Goal: Task Accomplishment & Management: Manage account settings

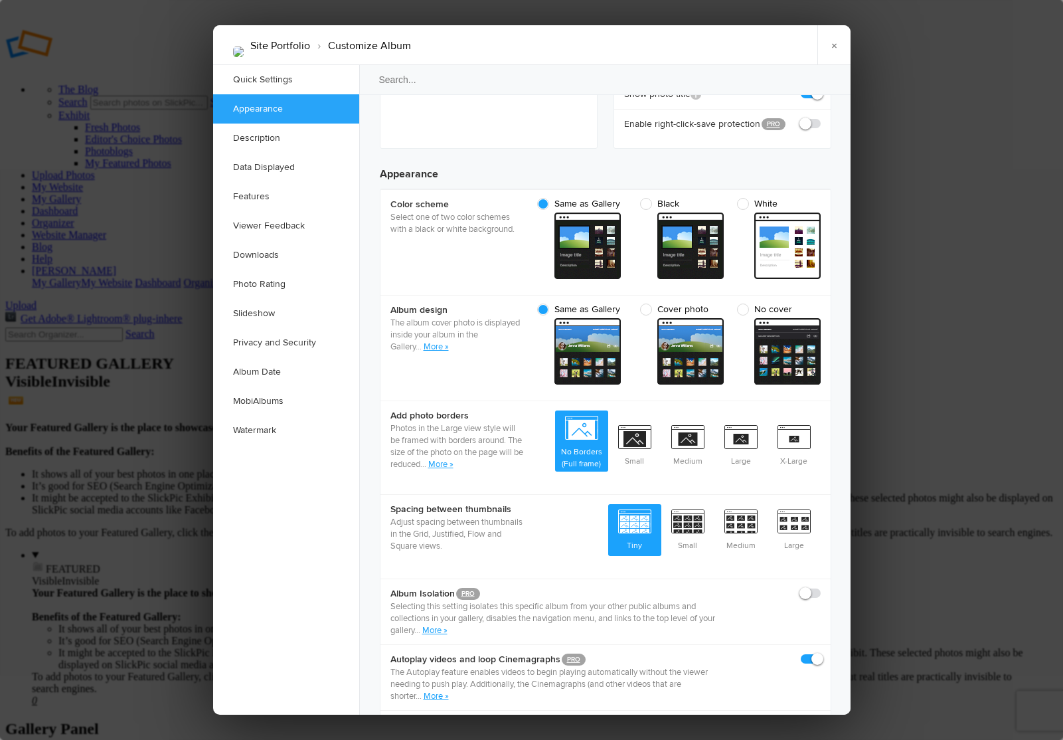
scroll to position [382, 0]
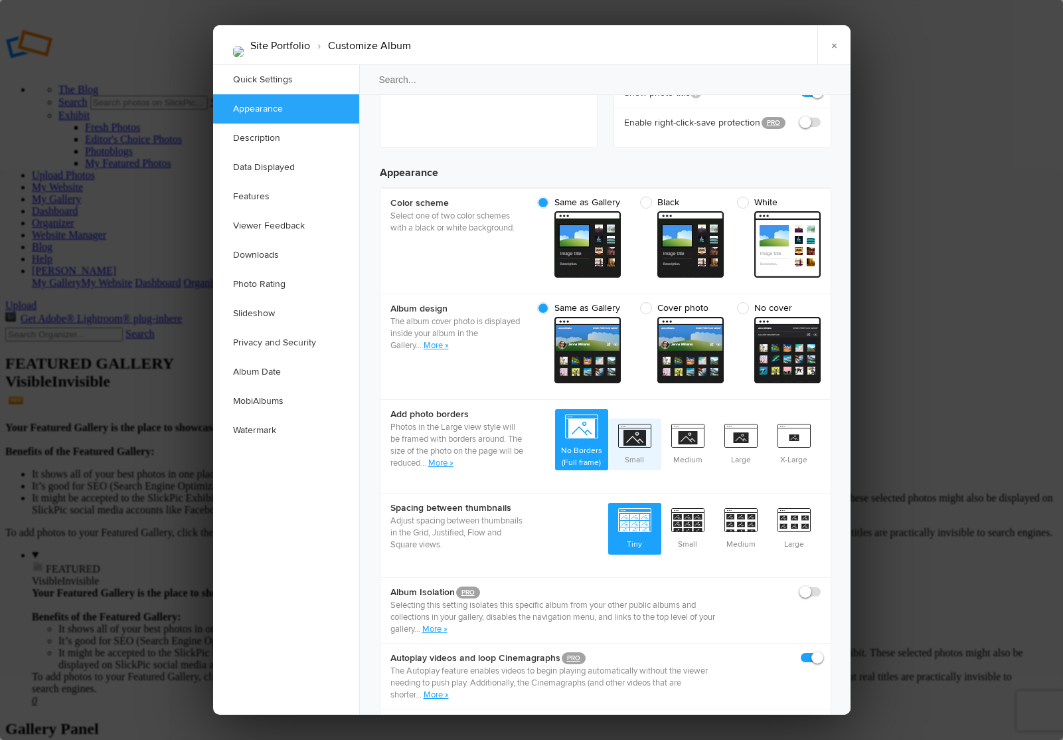
click at [637, 418] on span "Small" at bounding box center [634, 442] width 53 height 49
click at [661, 418] on input "Small" at bounding box center [661, 418] width 1 height 1
radio input "true"
click at [635, 418] on span "Small" at bounding box center [634, 442] width 53 height 49
click at [661, 418] on input "Small" at bounding box center [661, 418] width 1 height 1
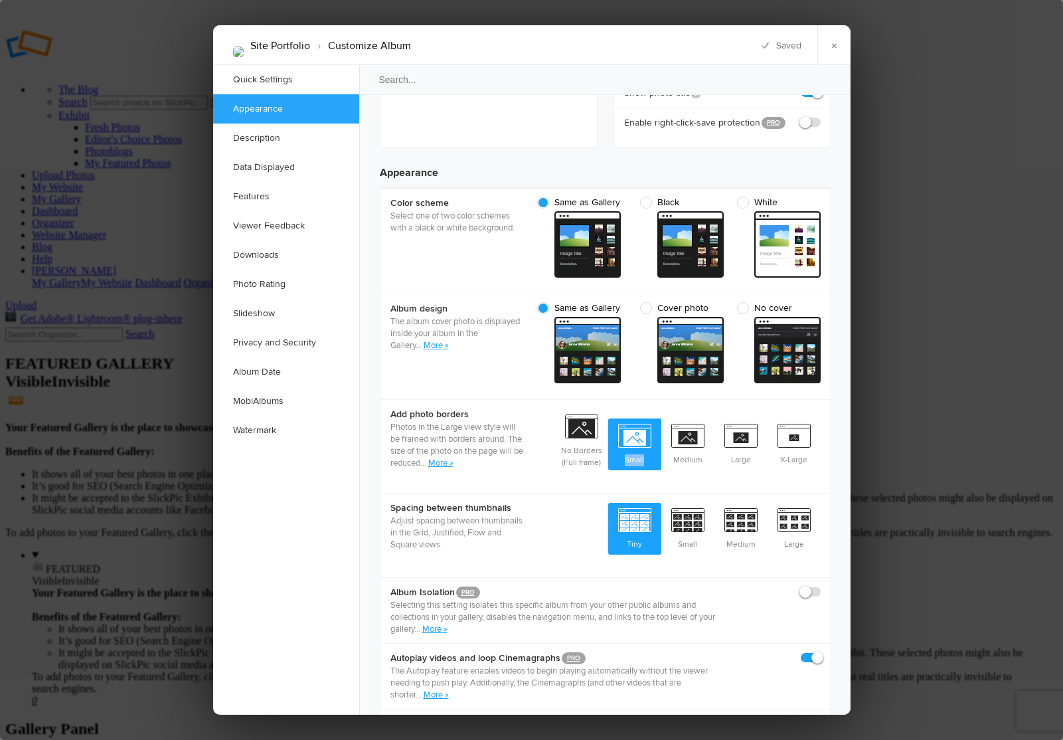
click at [635, 418] on span "Small" at bounding box center [634, 442] width 53 height 49
click at [661, 418] on input "Small" at bounding box center [661, 418] width 1 height 1
click at [635, 418] on span "Small" at bounding box center [634, 442] width 53 height 49
click at [661, 418] on input "Small" at bounding box center [661, 418] width 1 height 1
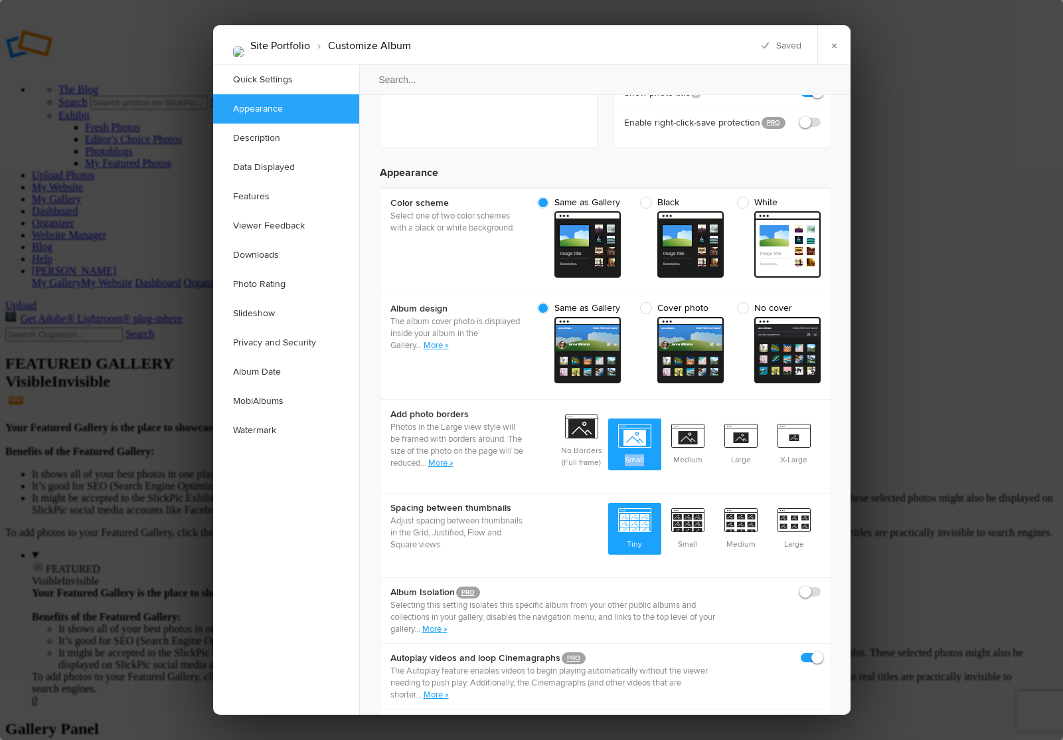
click at [454, 457] on link "More »" at bounding box center [440, 462] width 25 height 11
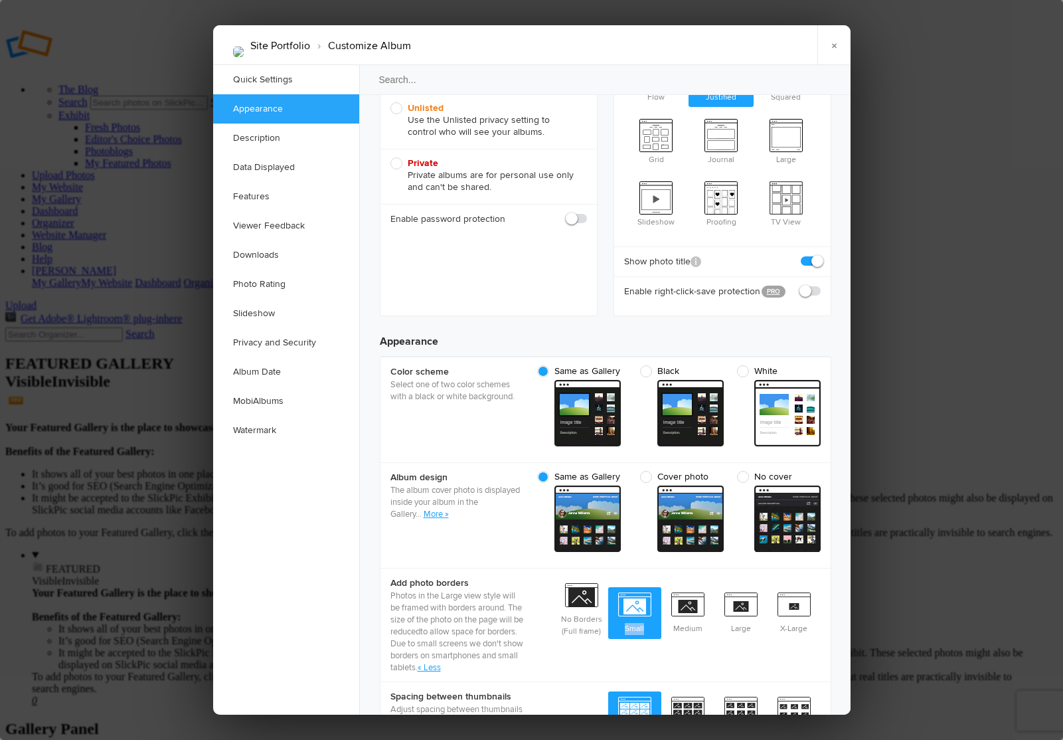
scroll to position [212, 0]
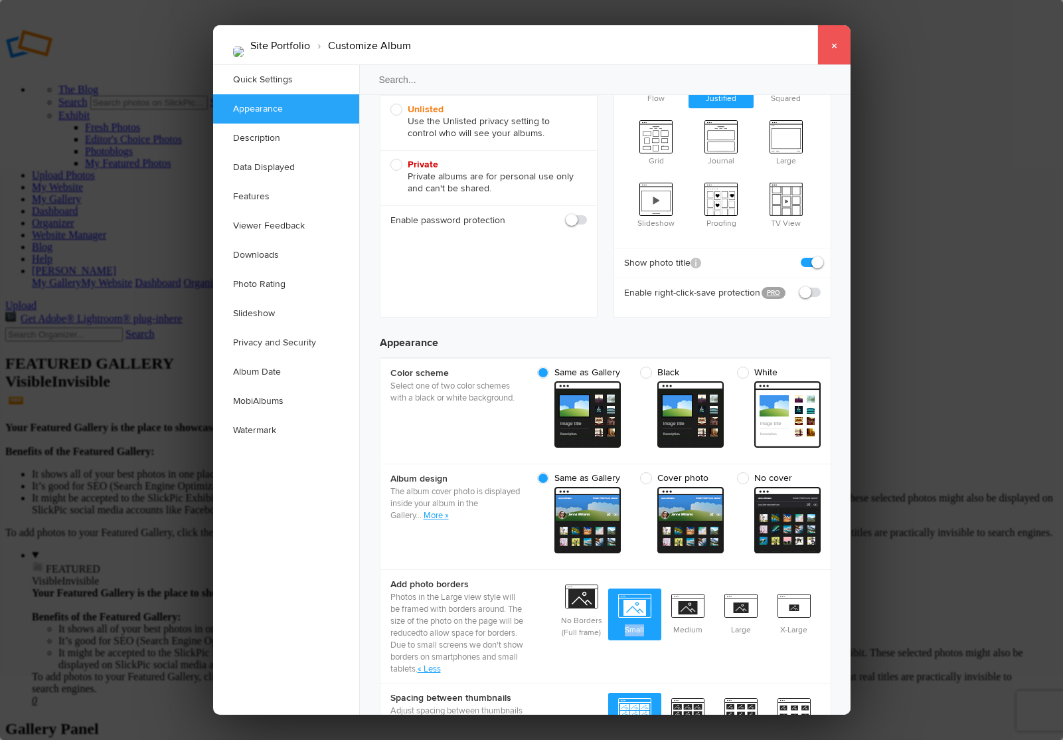
click at [832, 47] on link "×" at bounding box center [833, 45] width 33 height 40
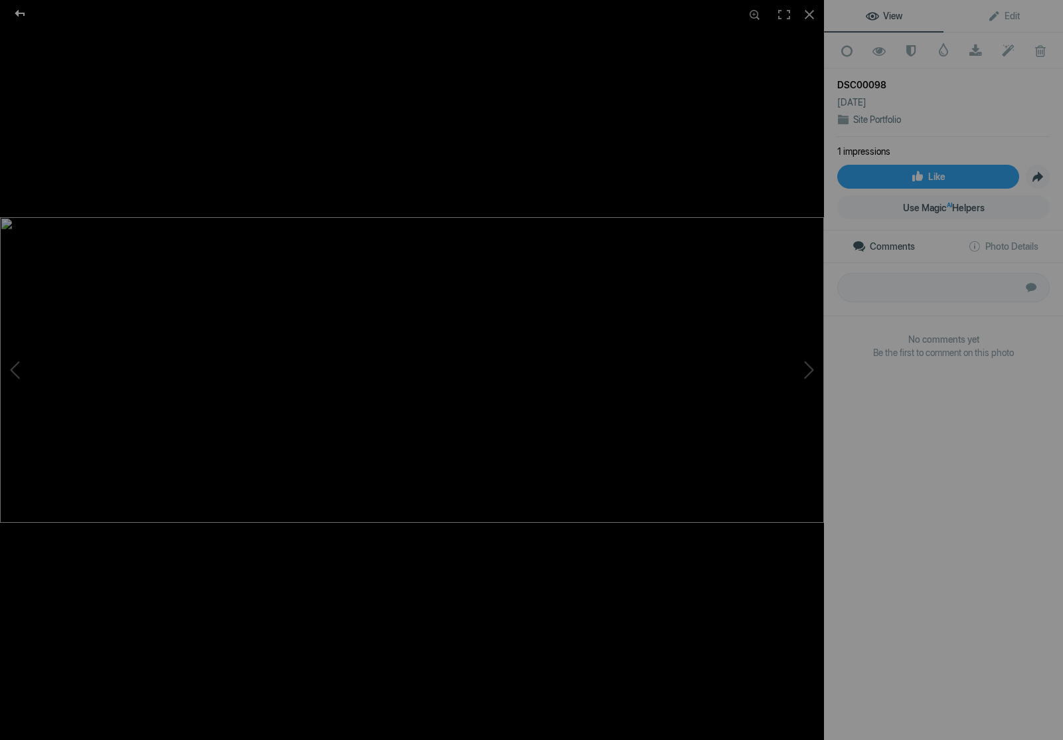
click at [23, 14] on div at bounding box center [20, 13] width 48 height 27
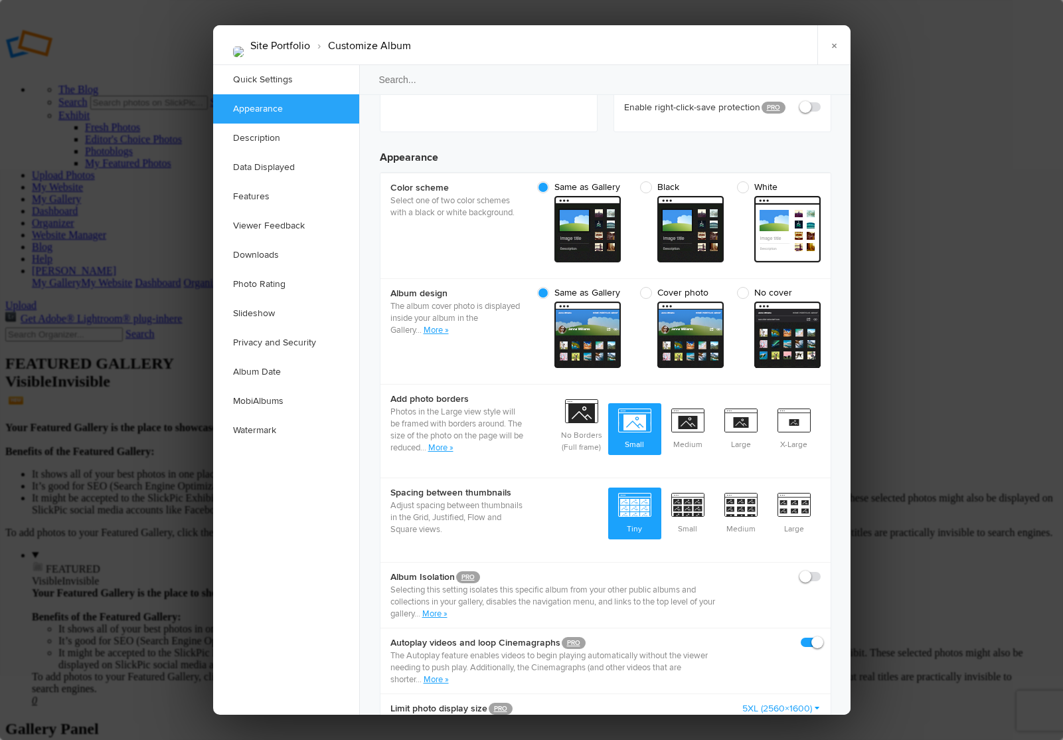
scroll to position [416, 0]
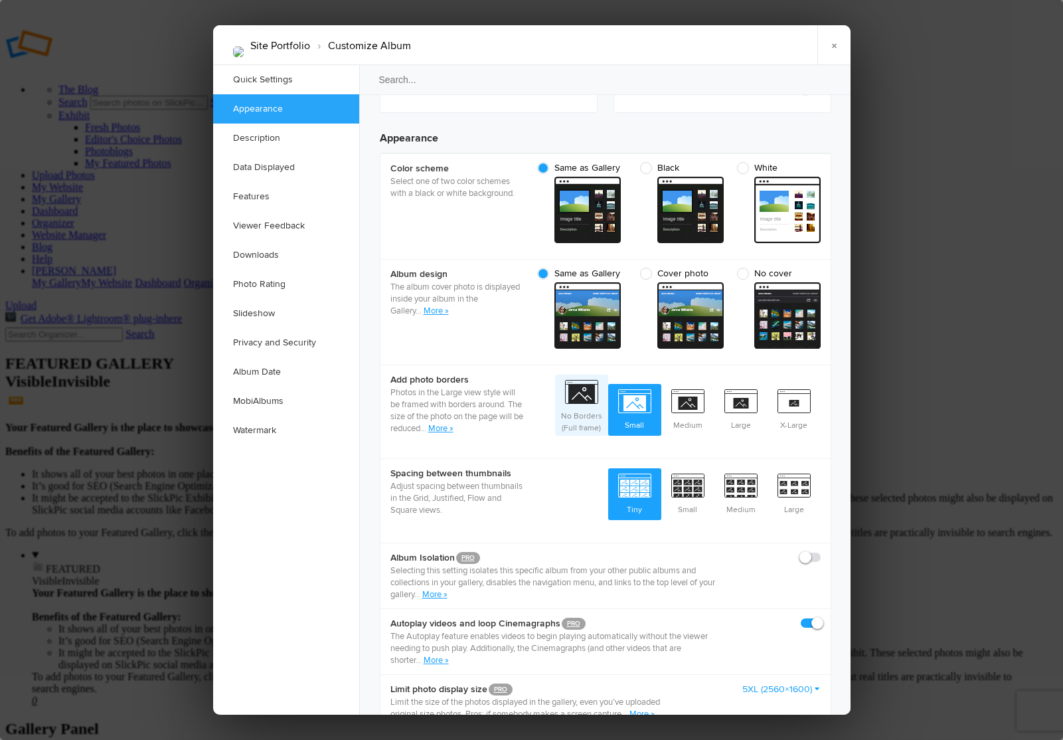
click at [584, 382] on span "No Borders (Full frame)" at bounding box center [581, 404] width 53 height 61
click at [608, 374] on input "No Borders (Full frame)" at bounding box center [608, 374] width 1 height 1
radio input "true"
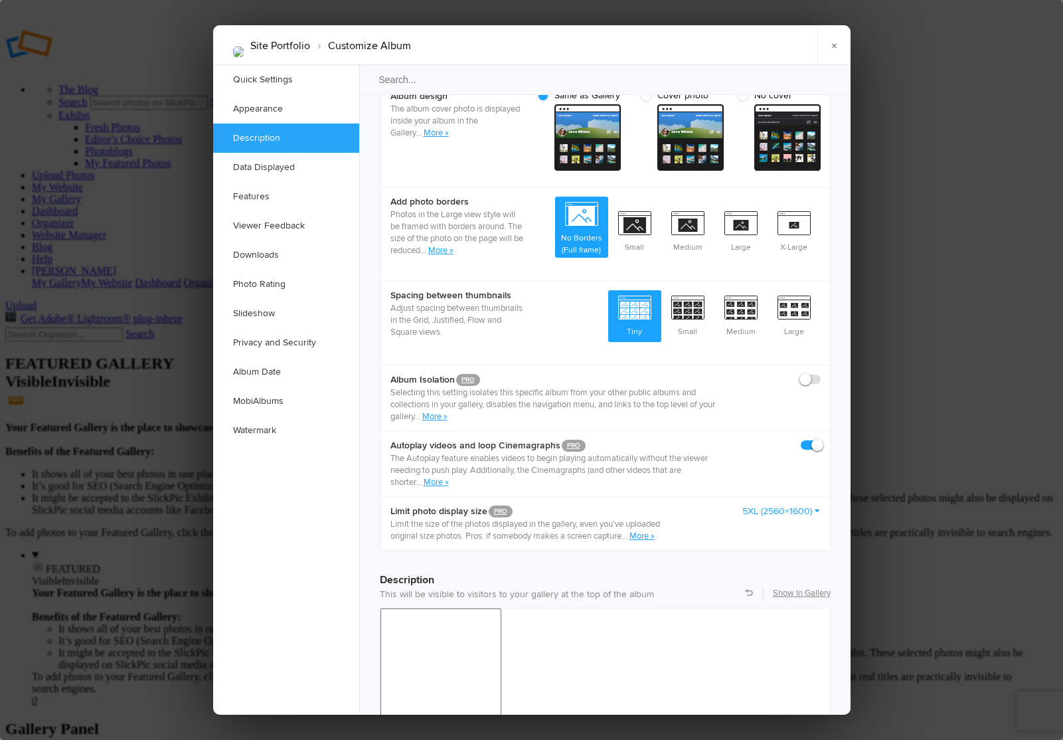
scroll to position [599, 0]
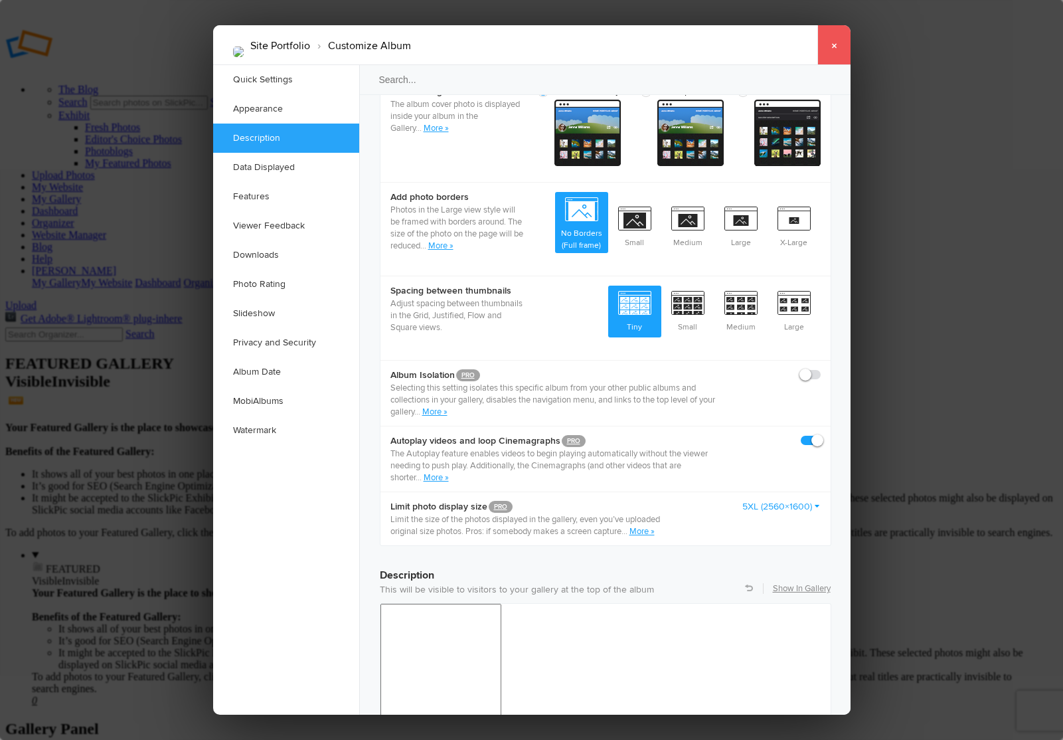
click at [838, 43] on link "×" at bounding box center [833, 45] width 33 height 40
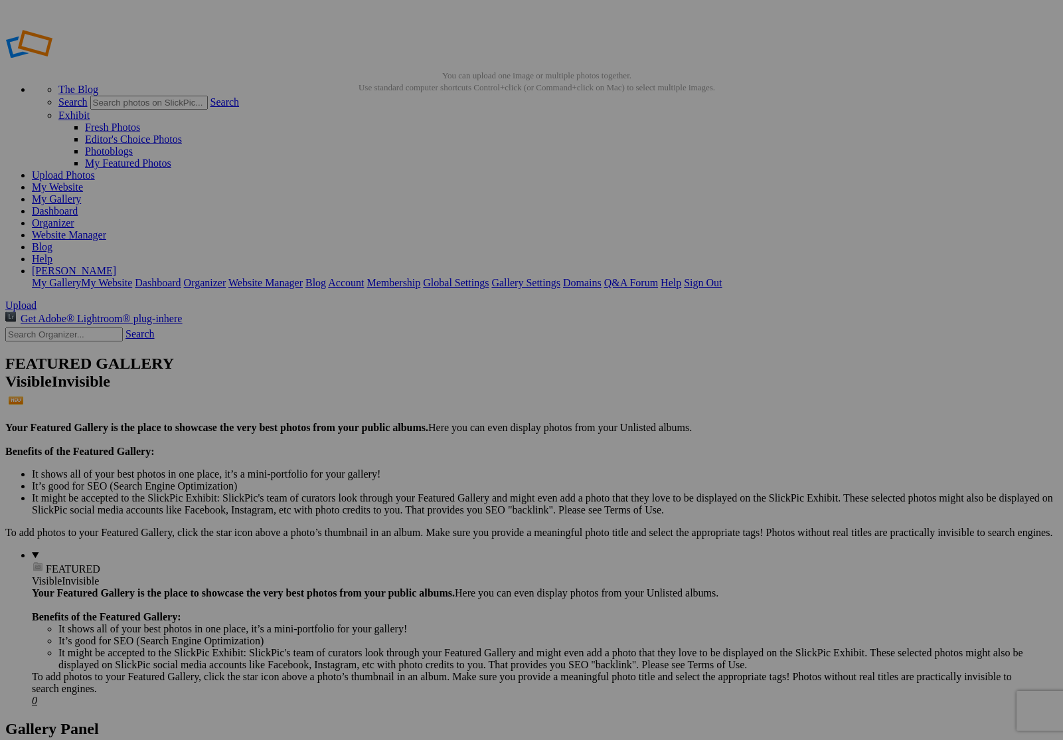
click at [106, 229] on link "Website Manager" at bounding box center [69, 234] width 74 height 11
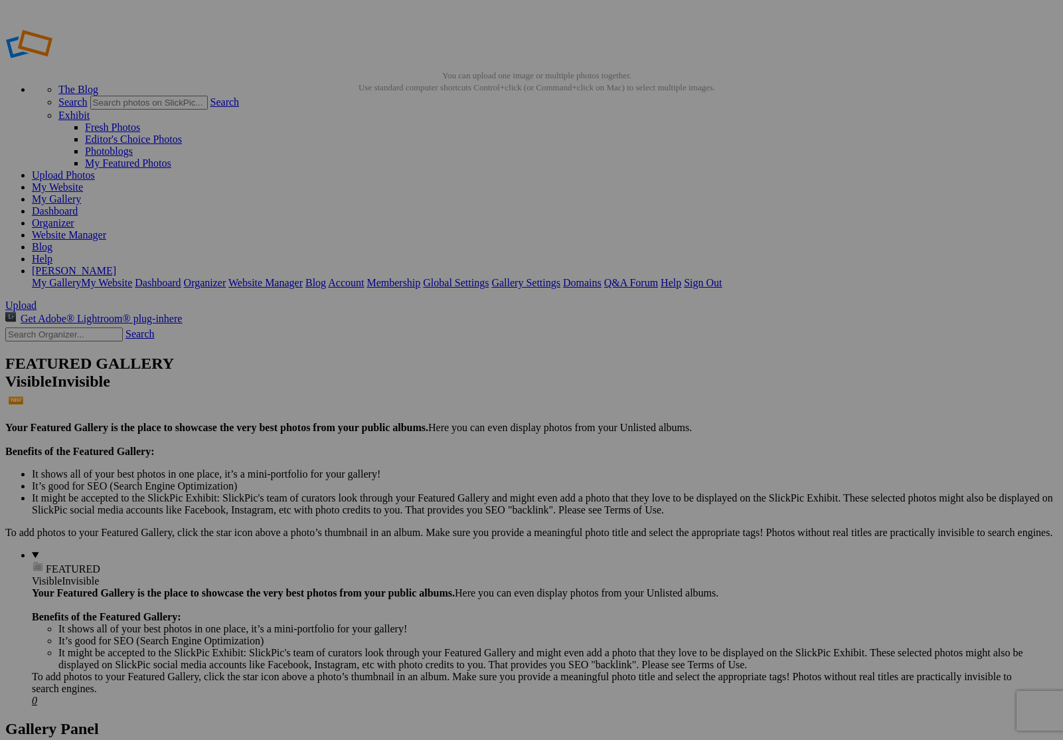
click at [444, 459] on span "Yes" at bounding box center [435, 457] width 15 height 11
click at [106, 229] on link "Website Manager" at bounding box center [69, 234] width 74 height 11
